Goal: Task Accomplishment & Management: Use online tool/utility

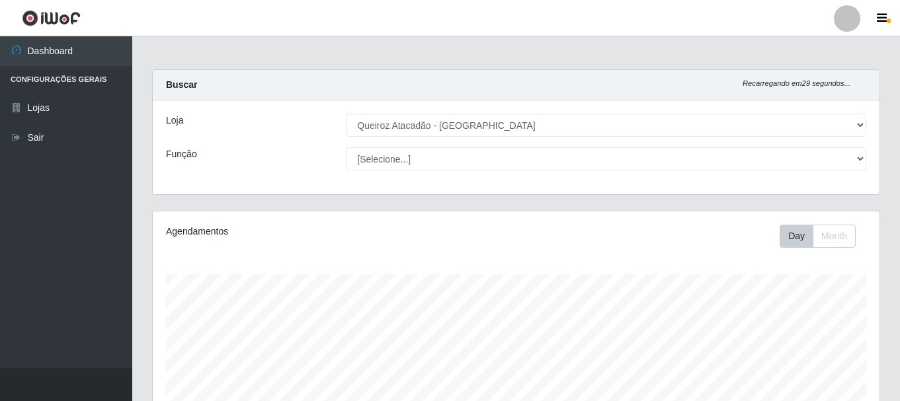
select select "464"
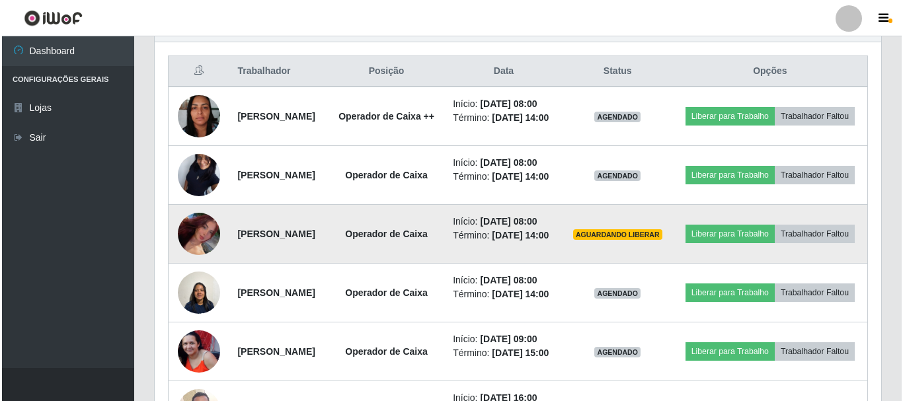
scroll to position [483, 0]
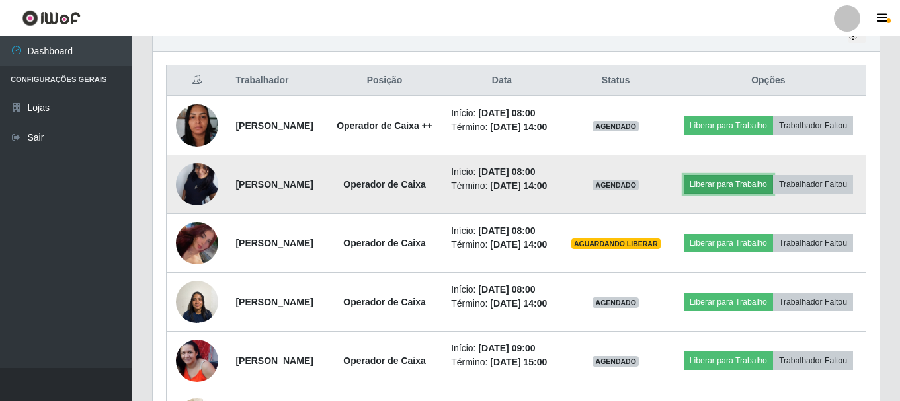
click at [773, 194] on button "Liberar para Trabalho" at bounding box center [728, 184] width 89 height 19
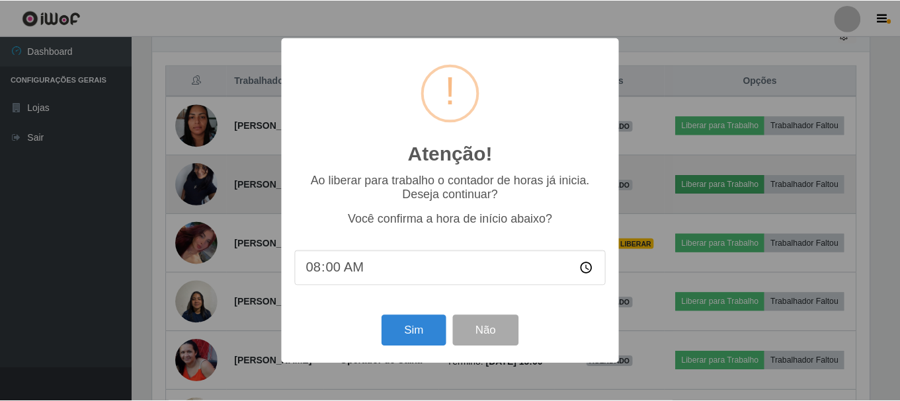
scroll to position [274, 720]
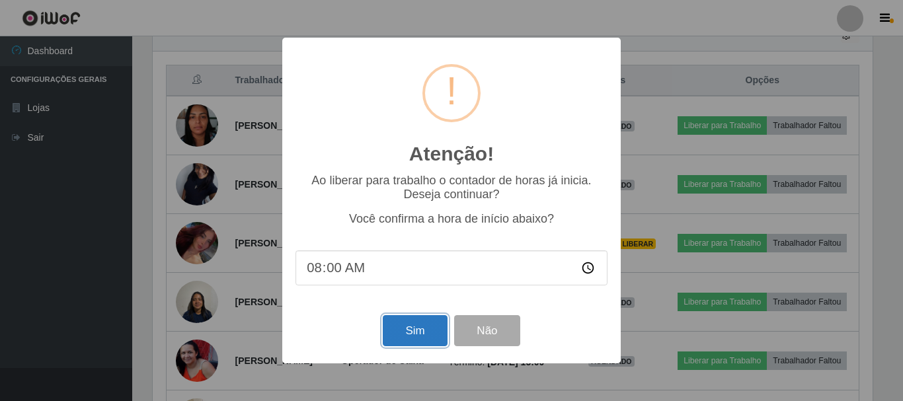
click at [434, 335] on button "Sim" at bounding box center [415, 330] width 64 height 31
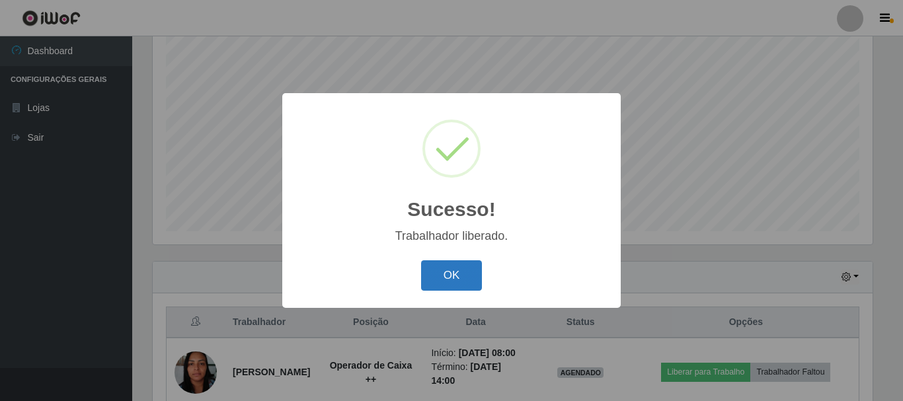
click at [454, 287] on button "OK" at bounding box center [451, 276] width 61 height 31
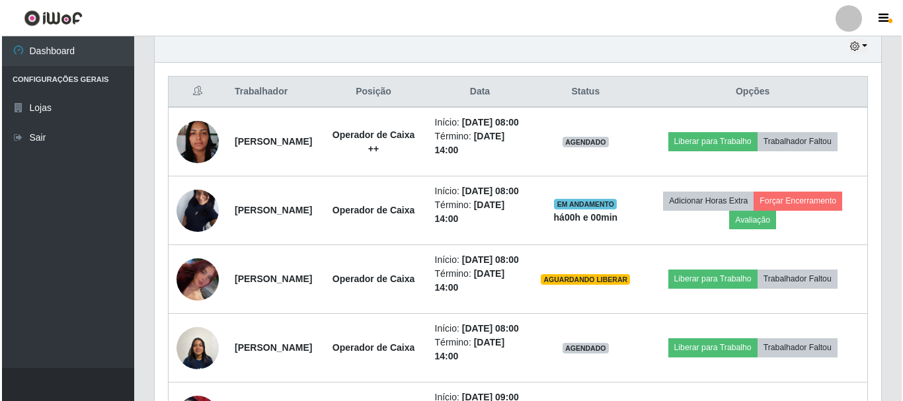
scroll to position [506, 0]
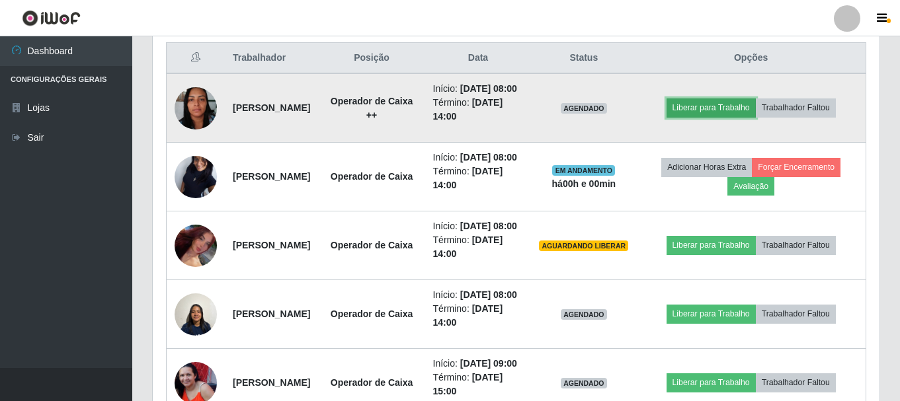
click at [741, 117] on button "Liberar para Trabalho" at bounding box center [711, 108] width 89 height 19
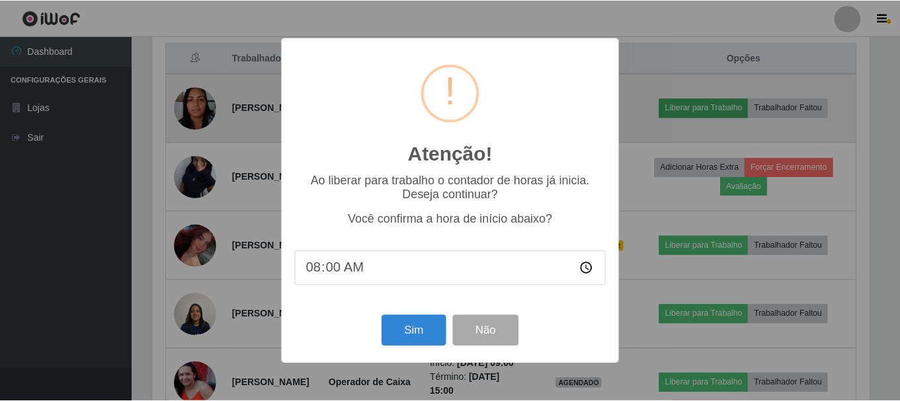
scroll to position [274, 720]
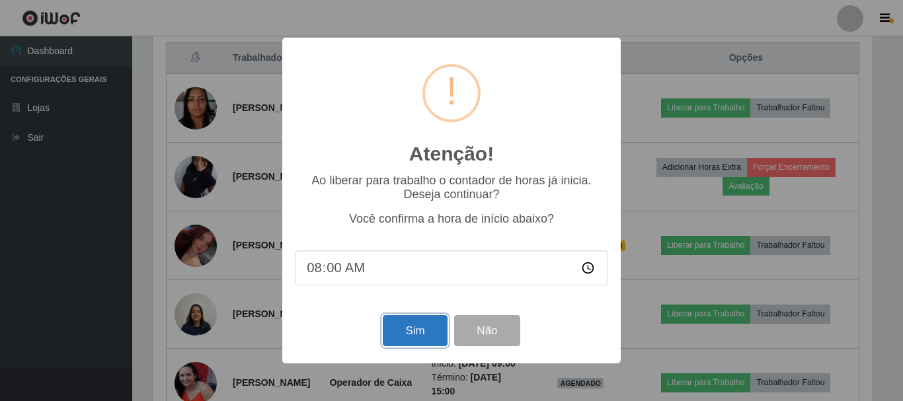
click at [417, 333] on button "Sim" at bounding box center [415, 330] width 64 height 31
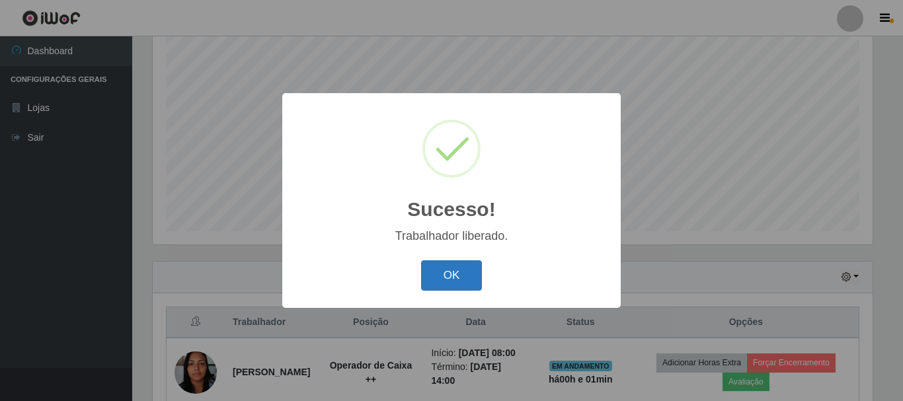
click at [460, 279] on button "OK" at bounding box center [451, 276] width 61 height 31
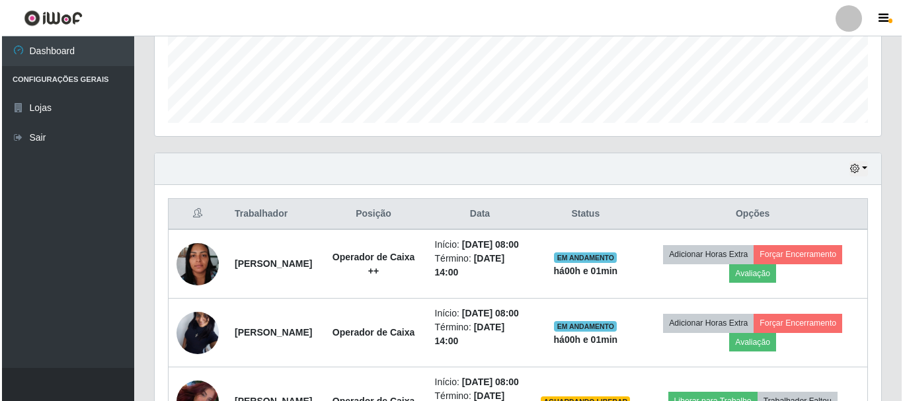
scroll to position [506, 0]
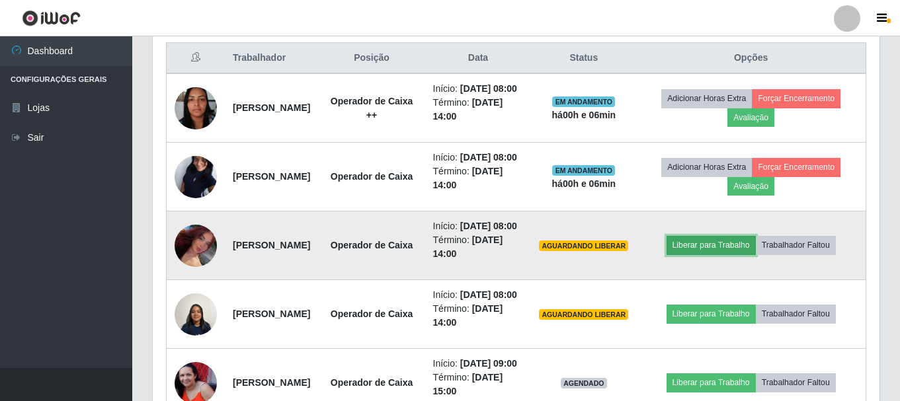
click at [714, 255] on button "Liberar para Trabalho" at bounding box center [711, 245] width 89 height 19
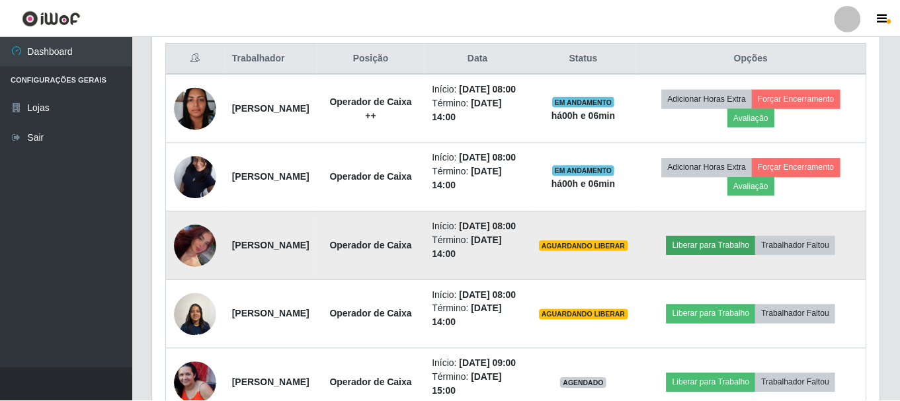
scroll to position [274, 720]
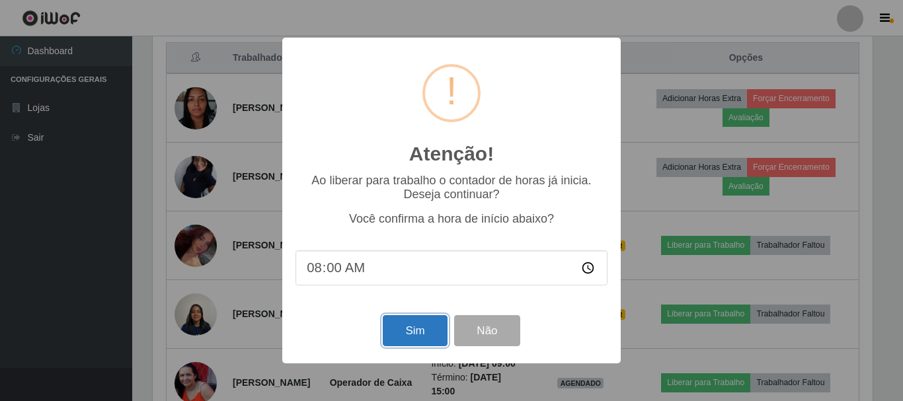
click at [409, 339] on button "Sim" at bounding box center [415, 330] width 64 height 31
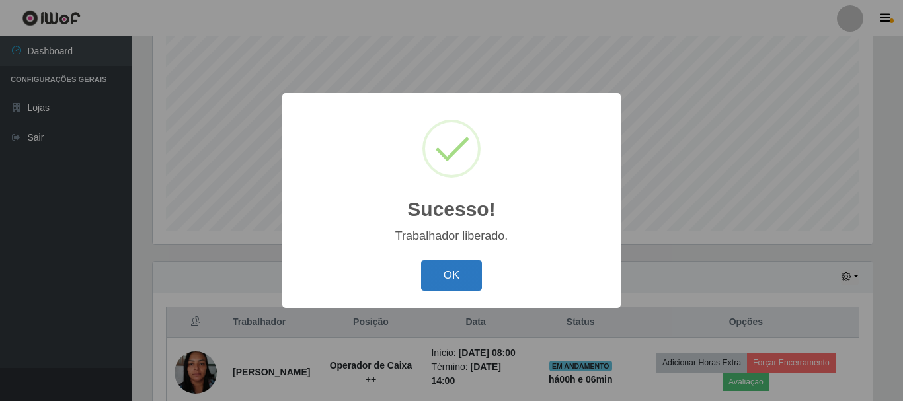
click at [454, 270] on button "OK" at bounding box center [451, 276] width 61 height 31
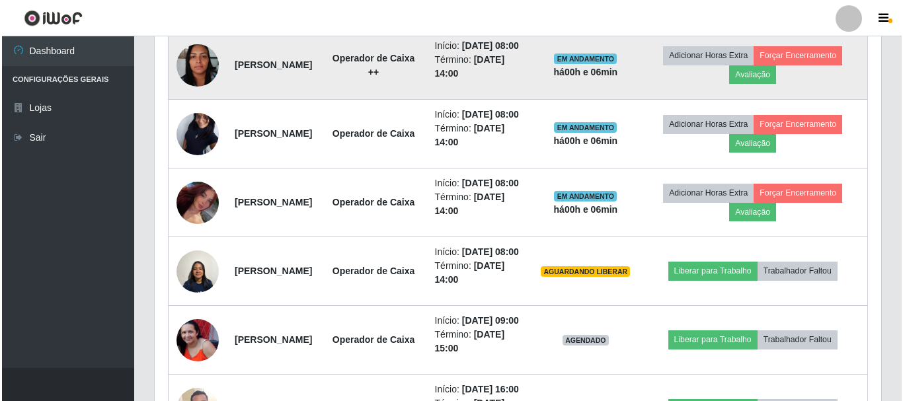
scroll to position [572, 0]
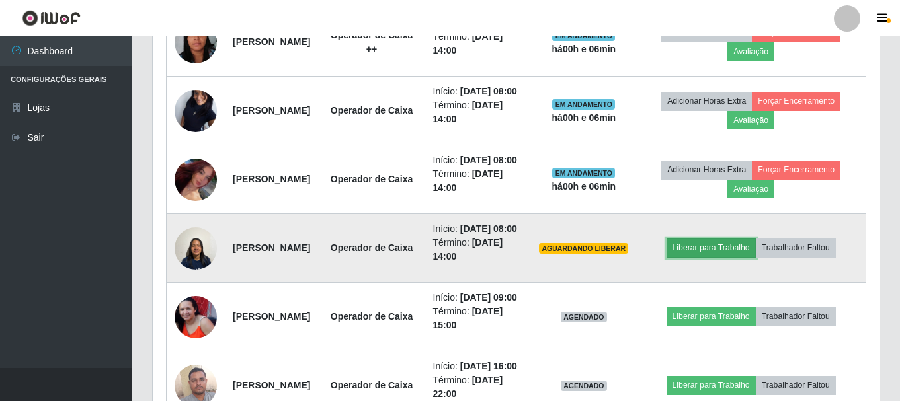
click at [731, 257] on button "Liberar para Trabalho" at bounding box center [711, 248] width 89 height 19
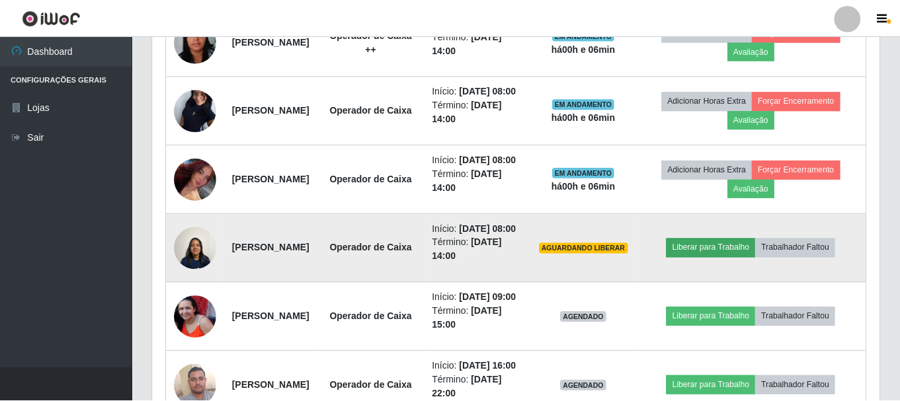
scroll to position [274, 720]
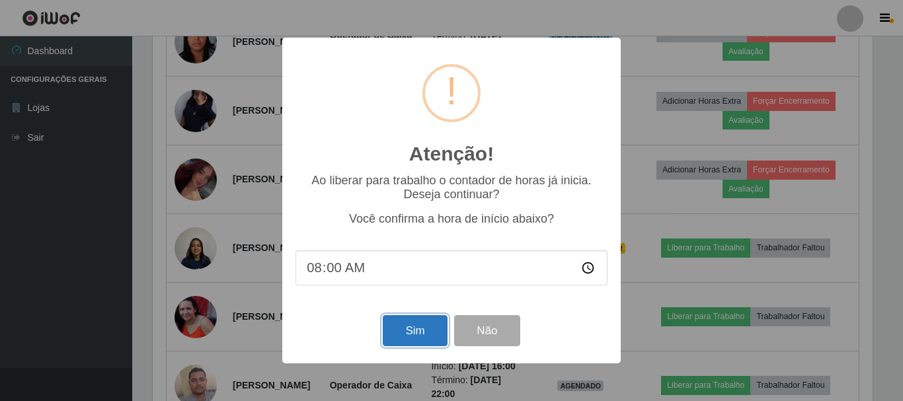
click at [419, 333] on button "Sim" at bounding box center [415, 330] width 64 height 31
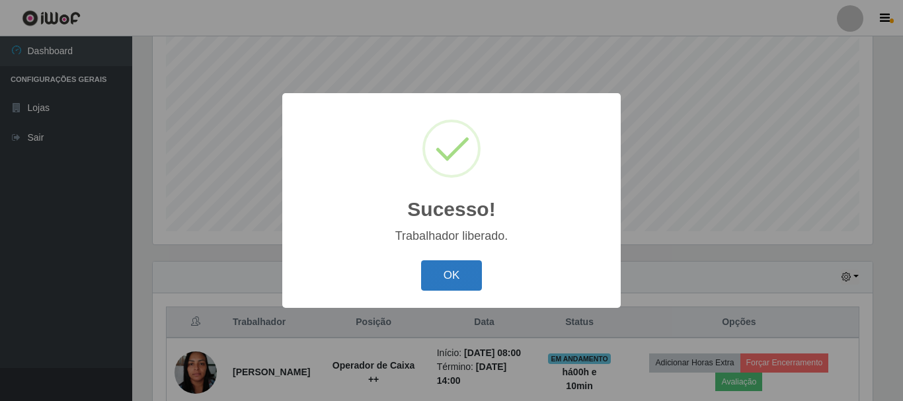
click at [475, 275] on button "OK" at bounding box center [451, 276] width 61 height 31
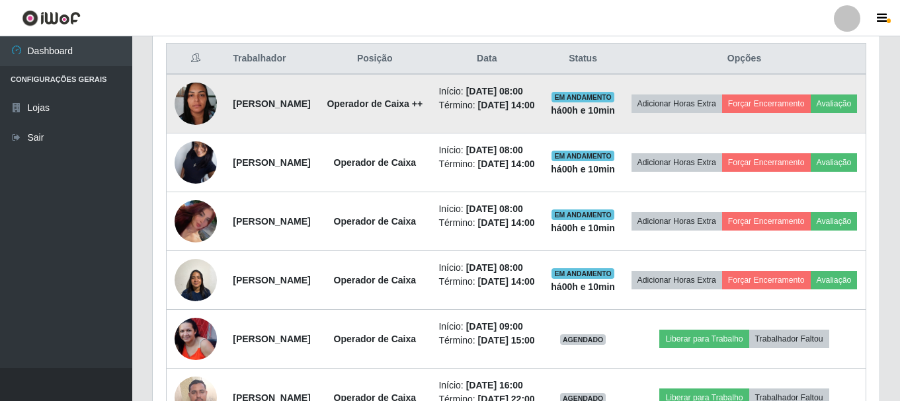
scroll to position [506, 0]
